Goal: Obtain resource: Obtain resource

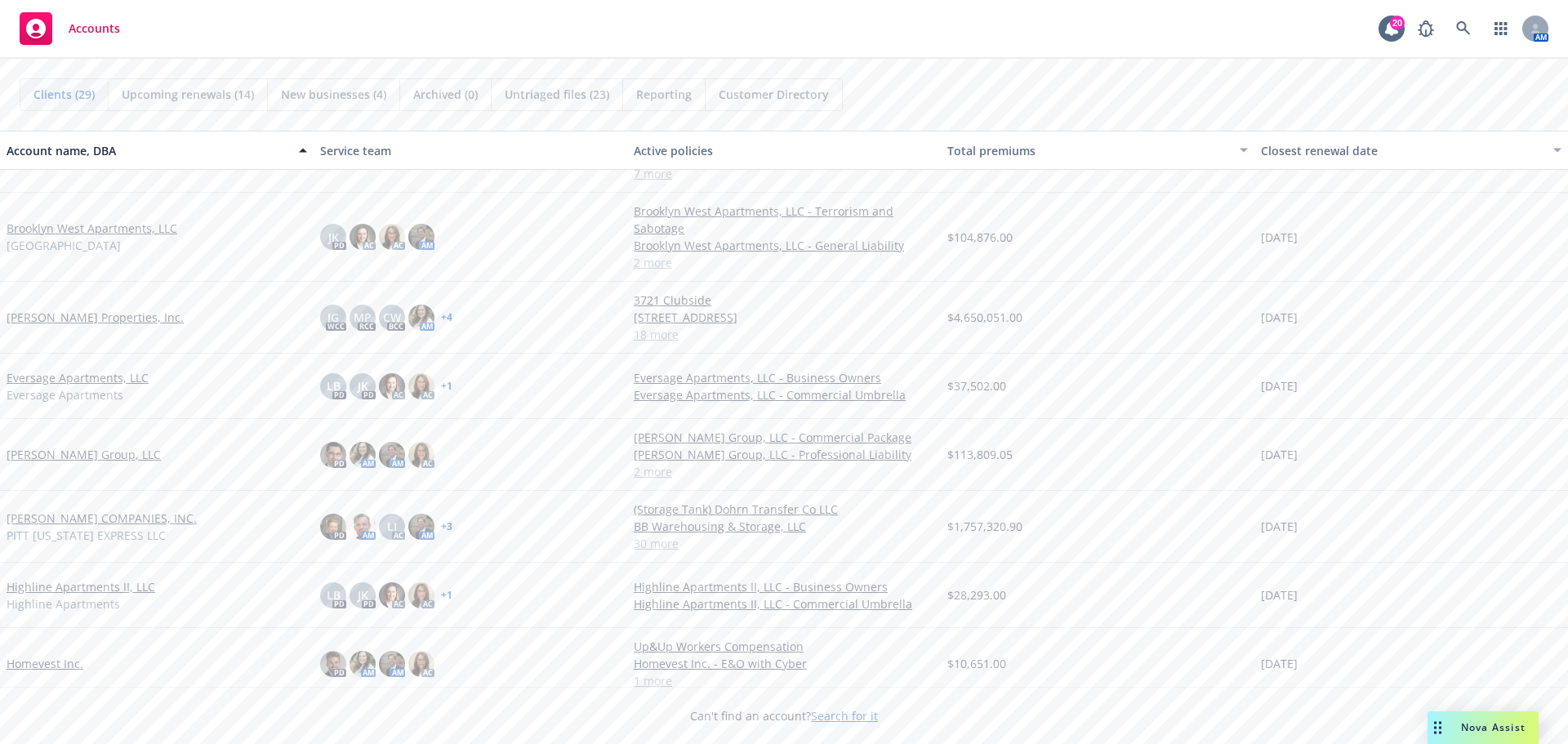
scroll to position [408, 0]
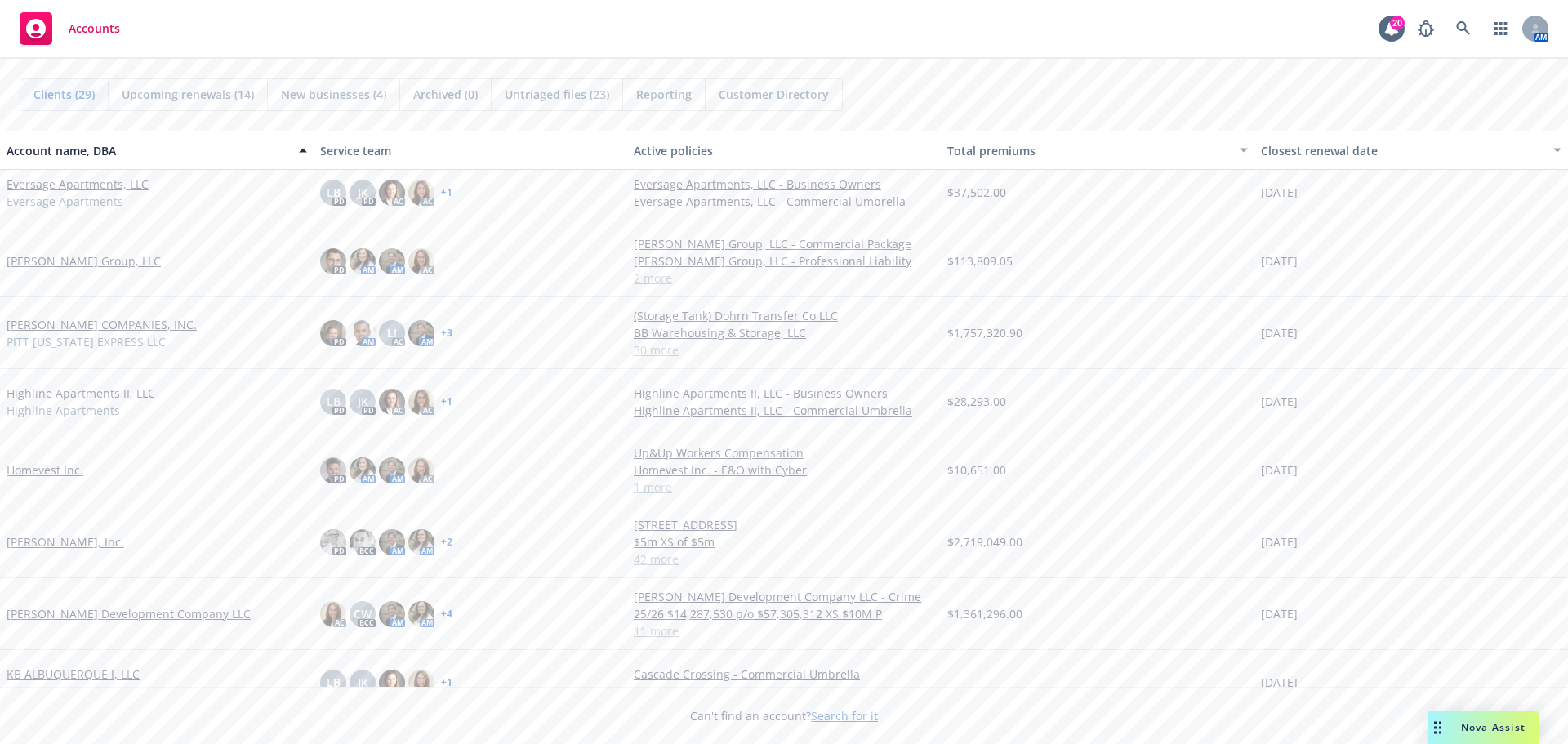
click at [69, 541] on link "[PERSON_NAME], Inc." at bounding box center [65, 541] width 117 height 17
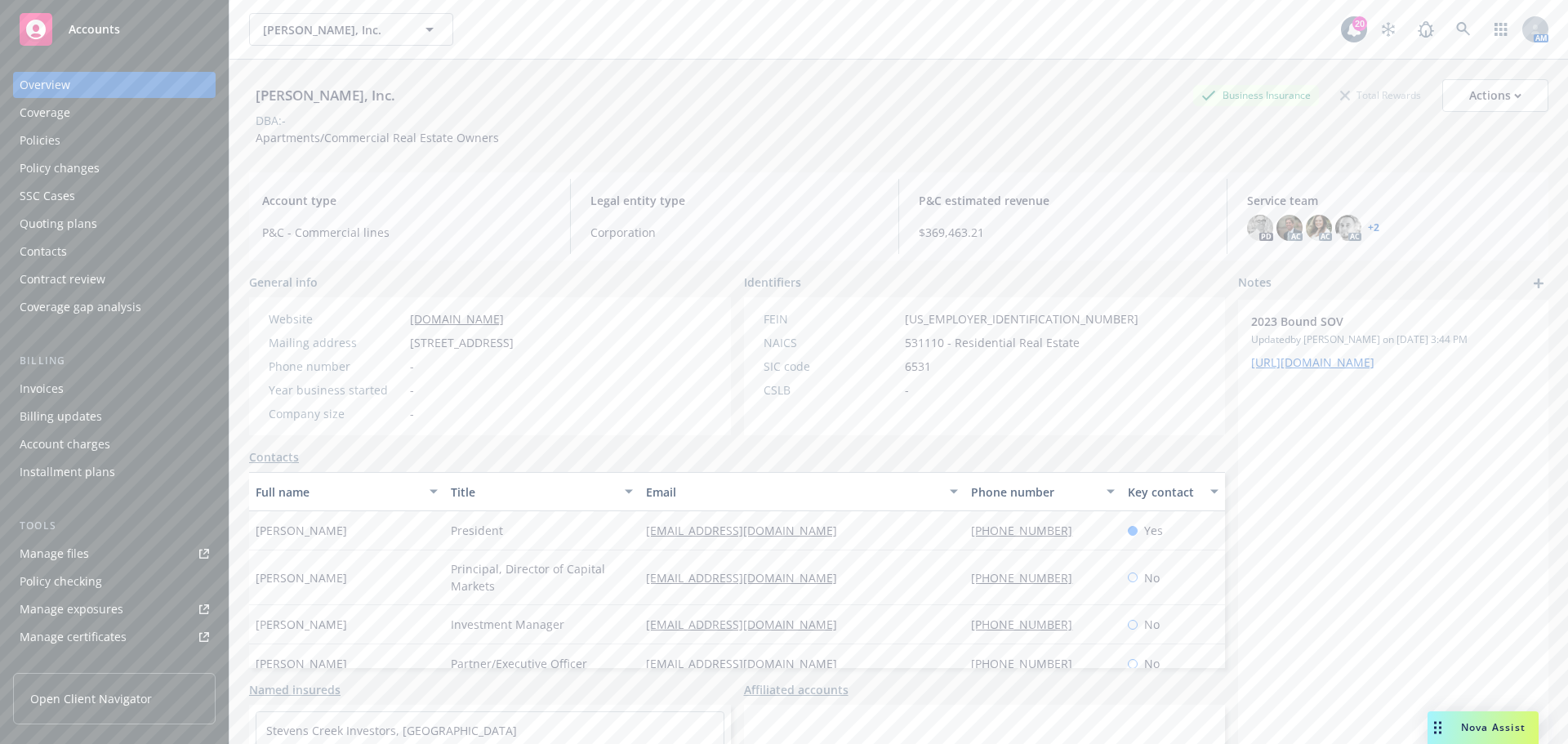
click at [50, 141] on div "Policies" at bounding box center [39, 140] width 41 height 26
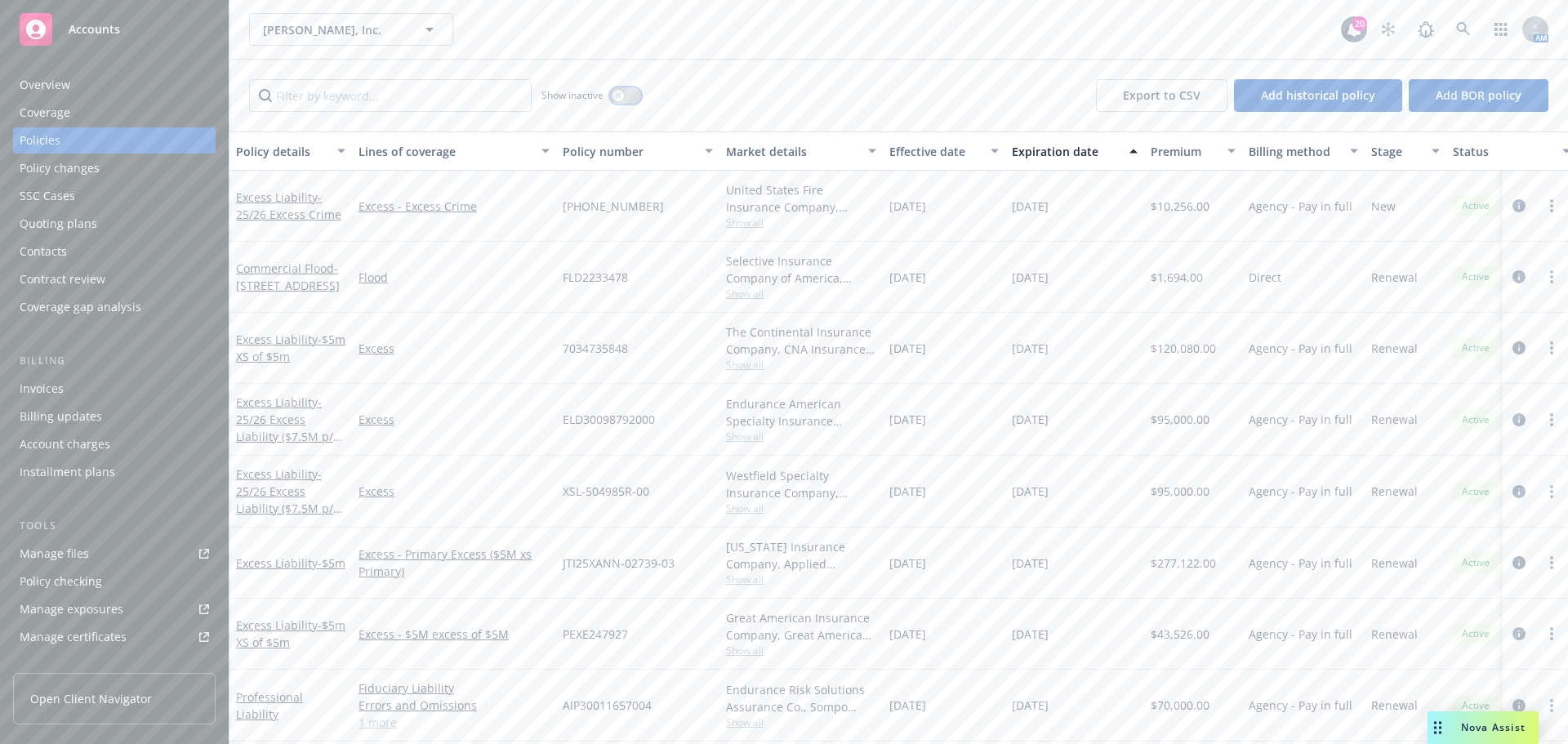
click at [619, 91] on div "button" at bounding box center [619, 95] width 12 height 12
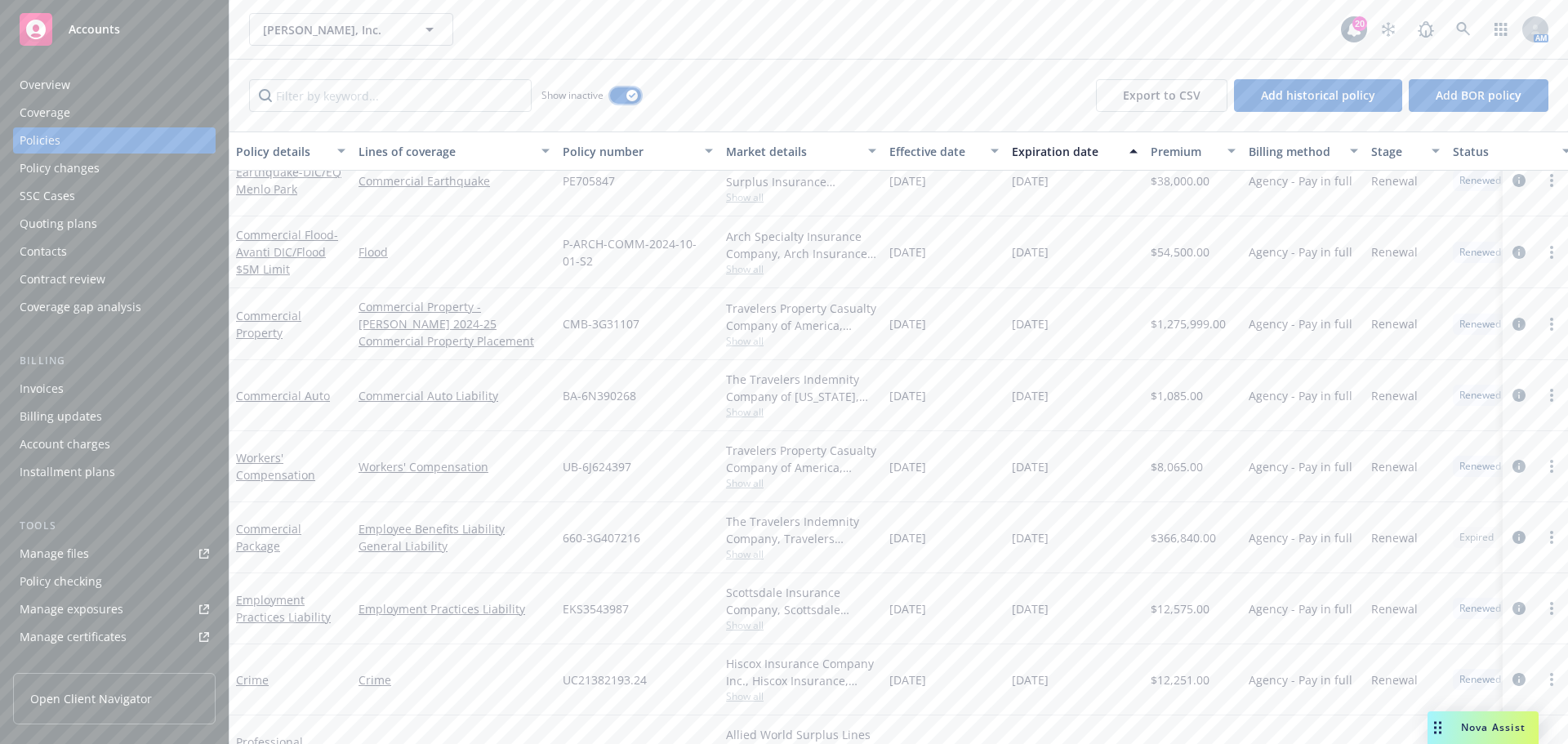
scroll to position [17451, 0]
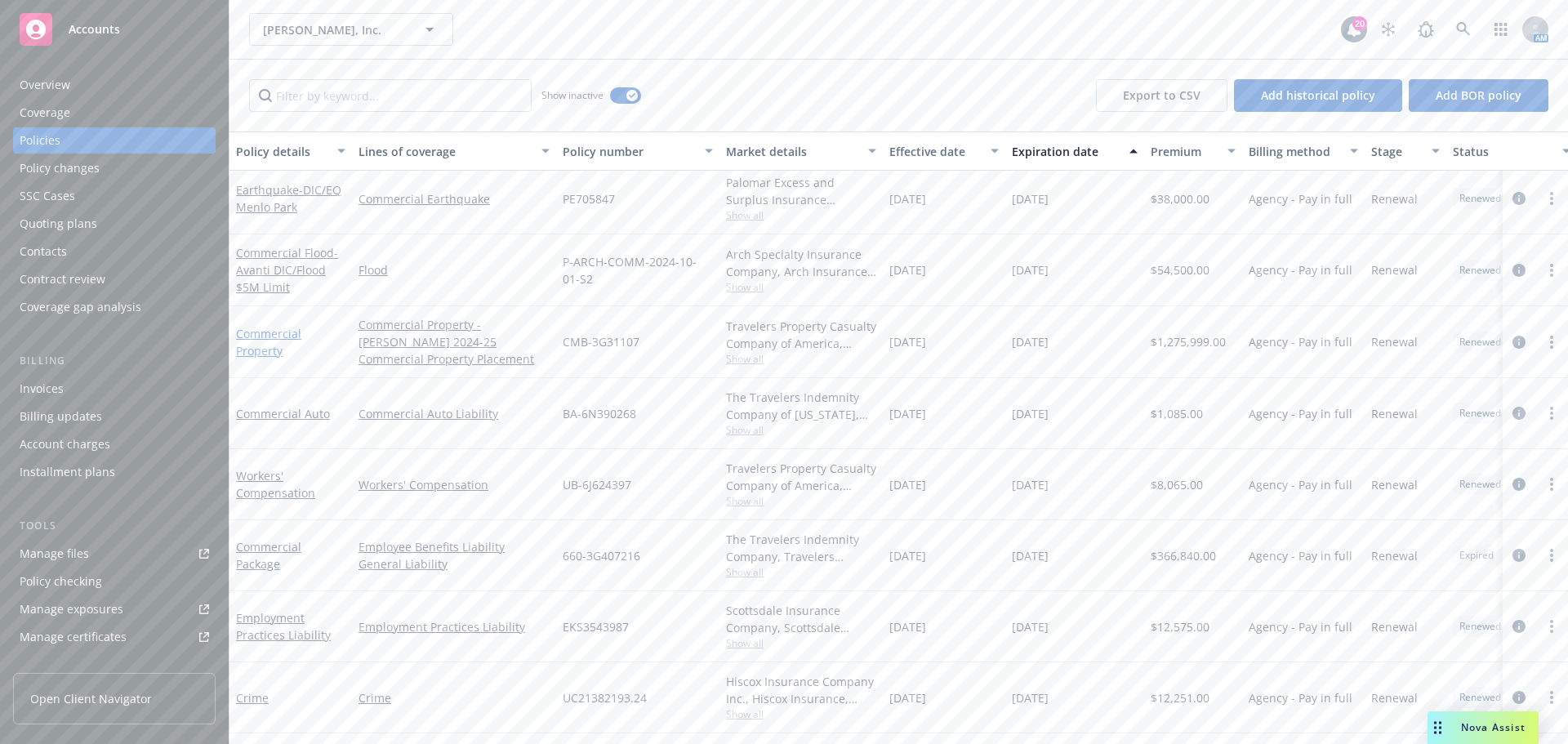
click at [265, 339] on link "Commercial Property" at bounding box center [269, 341] width 65 height 33
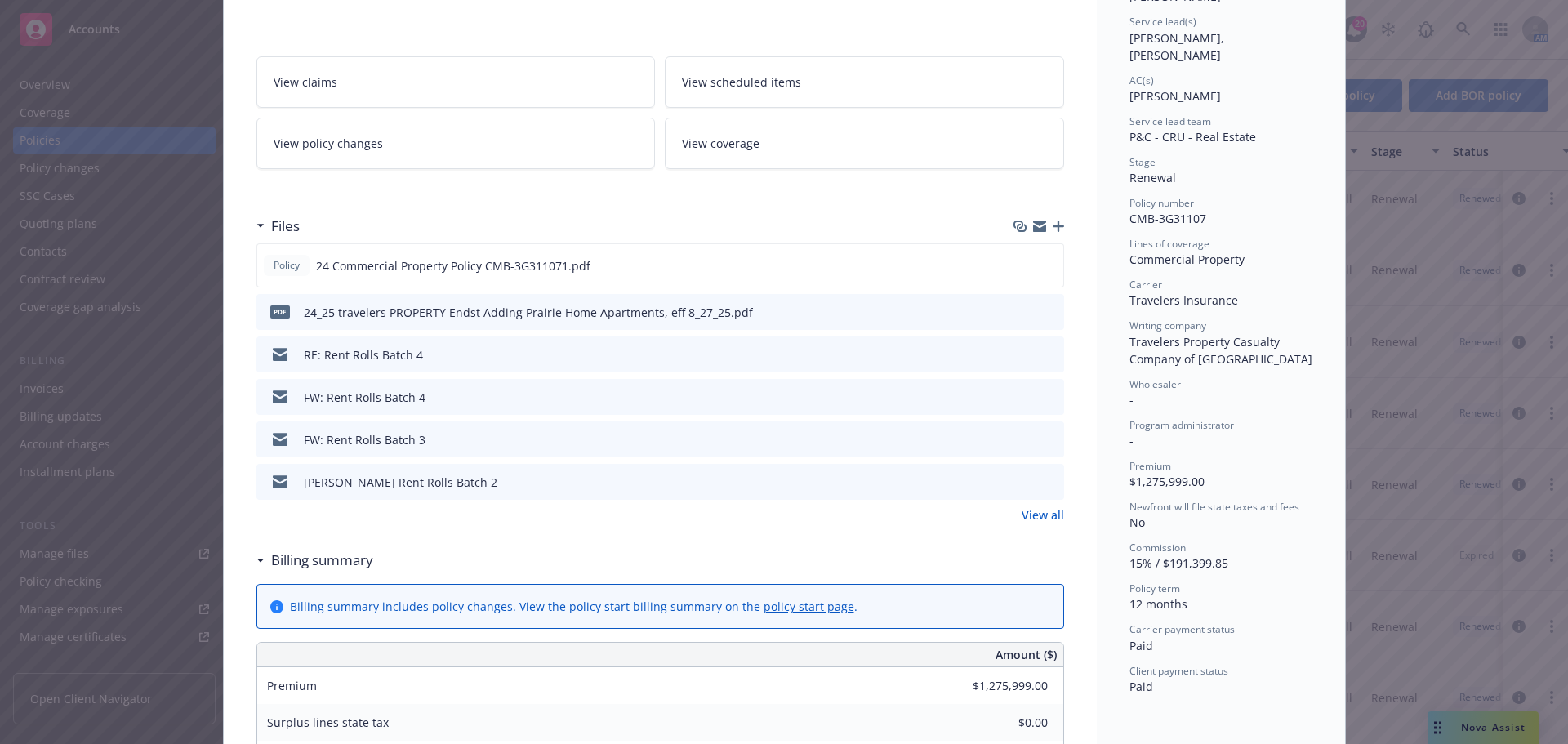
scroll to position [245, 0]
click at [1038, 516] on link "View all" at bounding box center [1042, 511] width 43 height 17
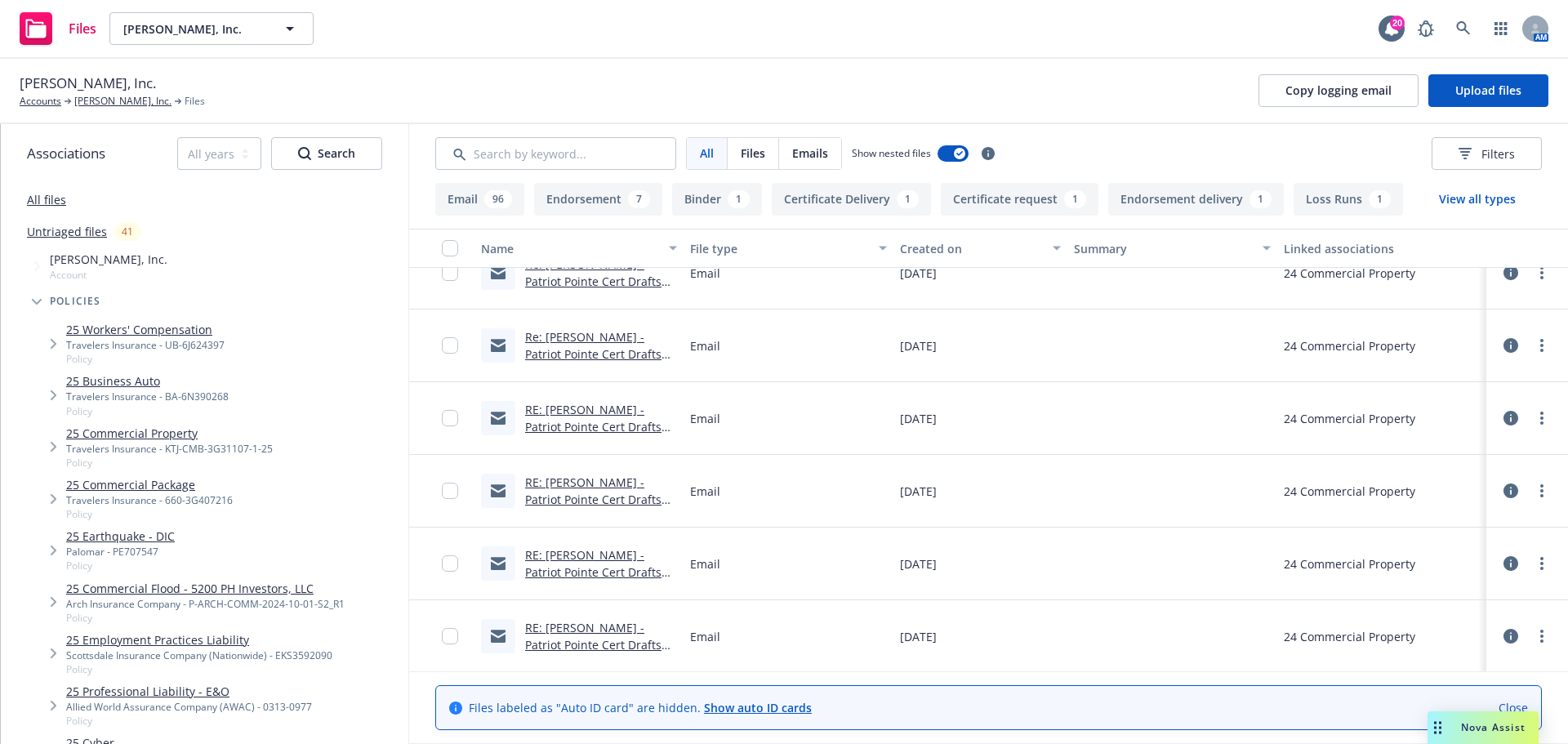
scroll to position [6280, 0]
click at [95, 102] on link "[PERSON_NAME], Inc." at bounding box center [123, 101] width 97 height 15
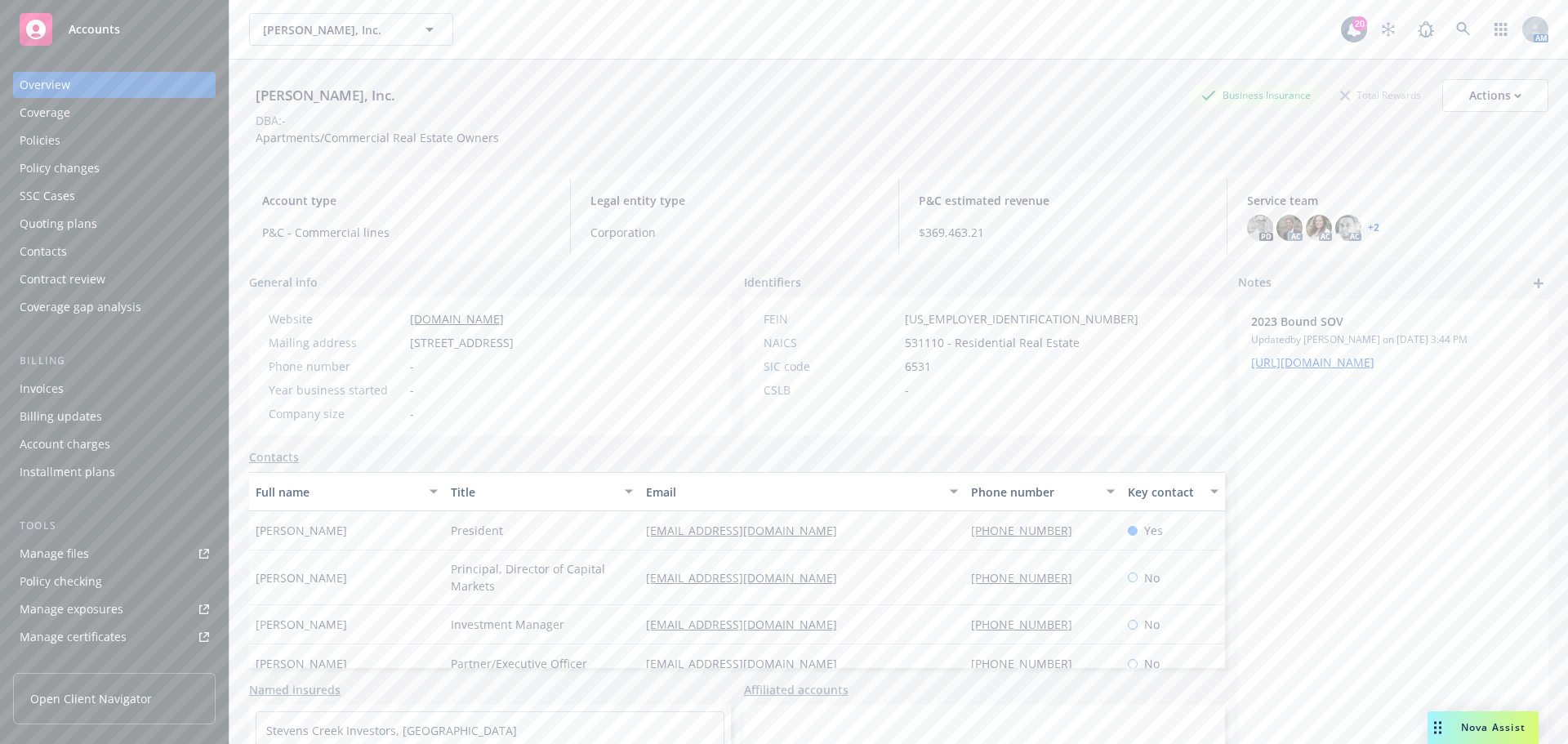
click at [95, 549] on link "Manage files" at bounding box center [115, 553] width 203 height 26
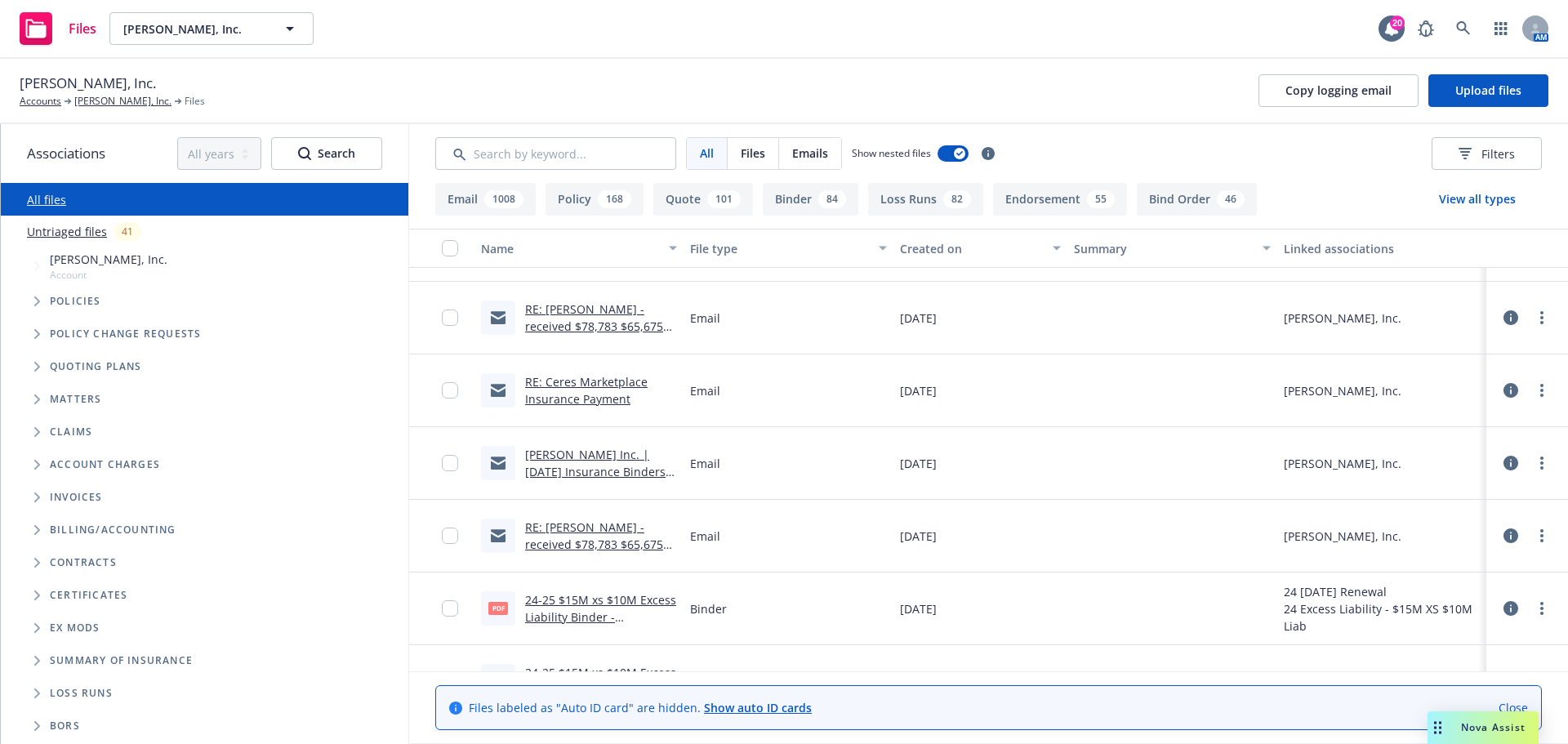
scroll to position [42723, 0]
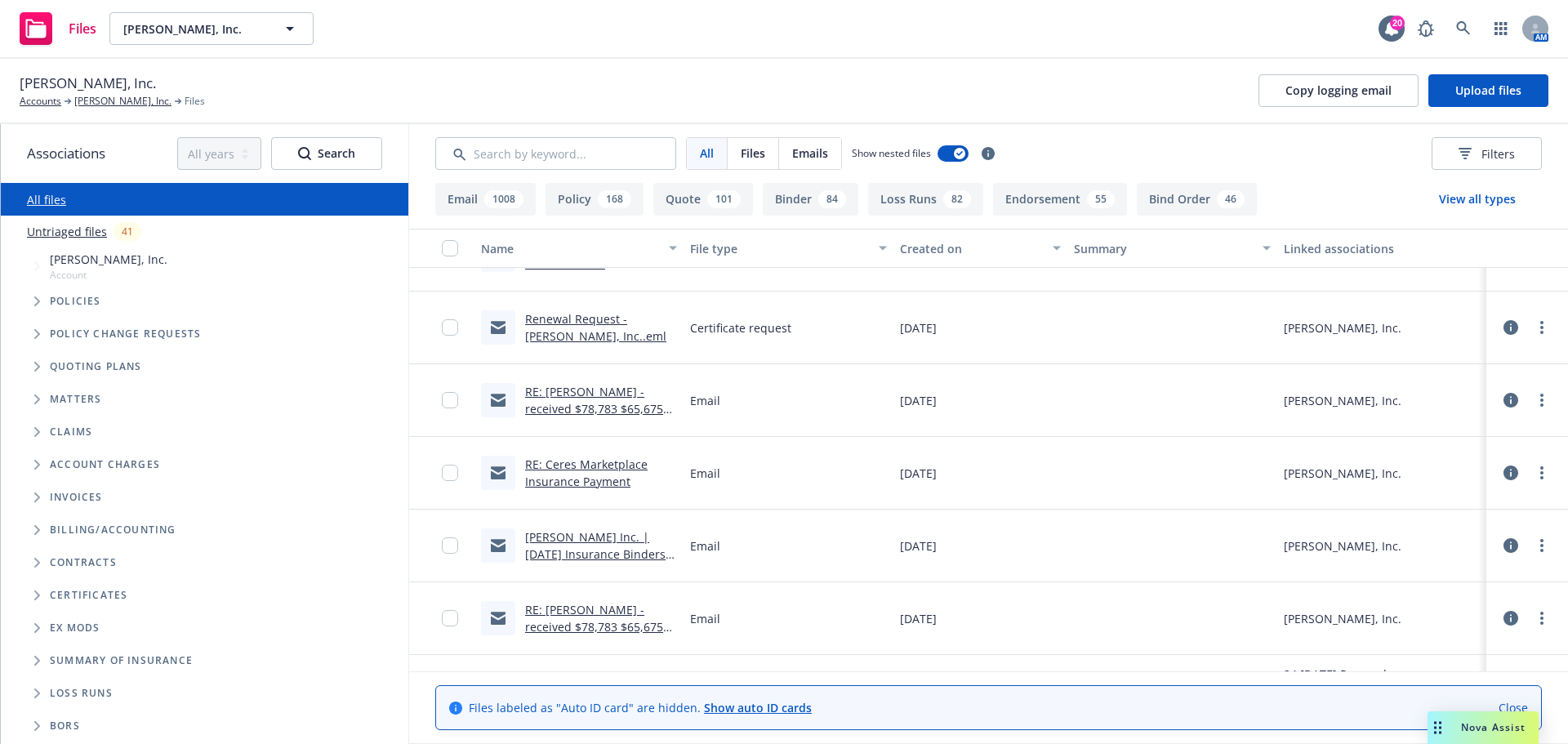
click at [573, 464] on link "RE: Ceres Marketplace Insurance Payment" at bounding box center [586, 472] width 122 height 33
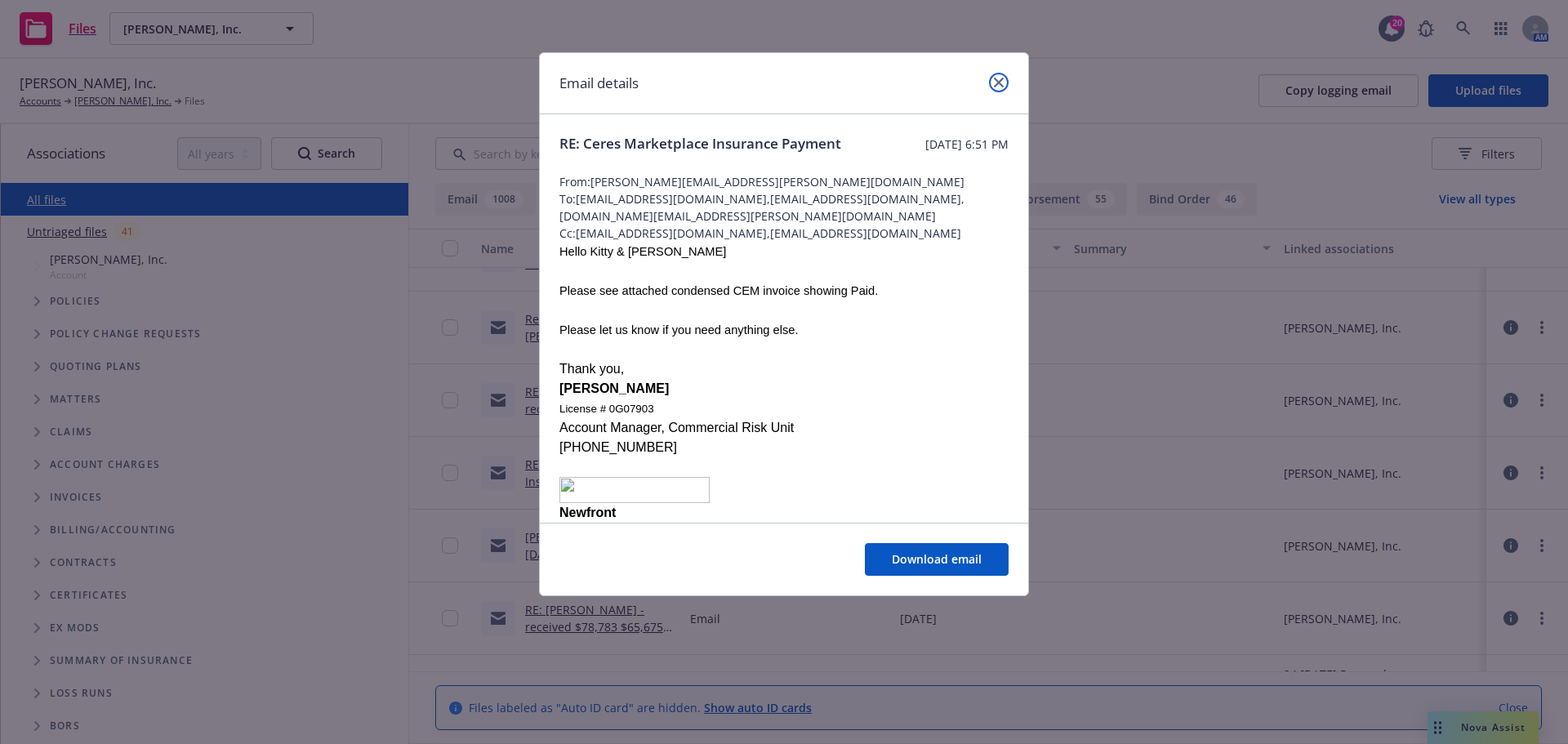
click at [995, 81] on icon "close" at bounding box center [999, 83] width 10 height 10
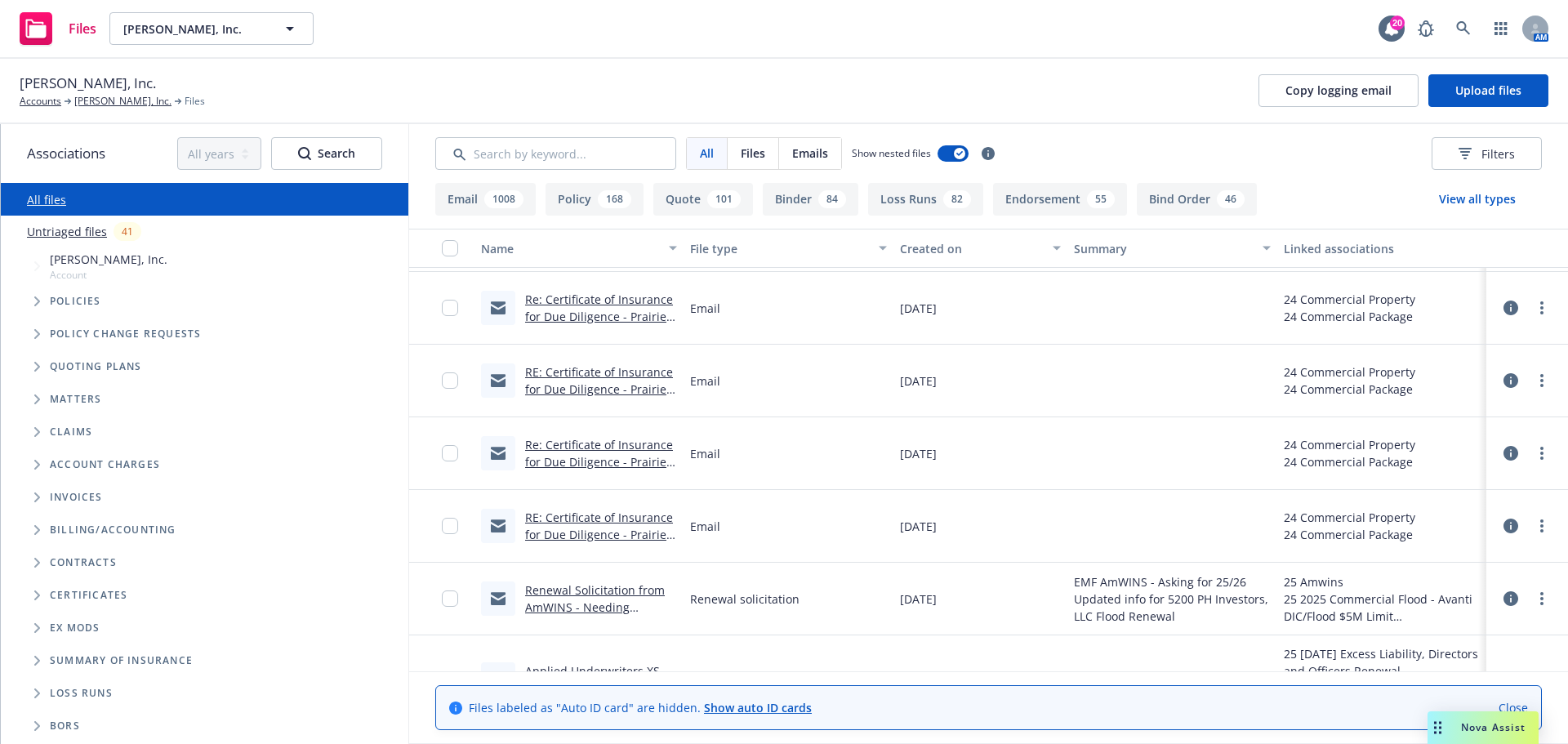
scroll to position [28436, 0]
